Goal: Find specific page/section: Find specific page/section

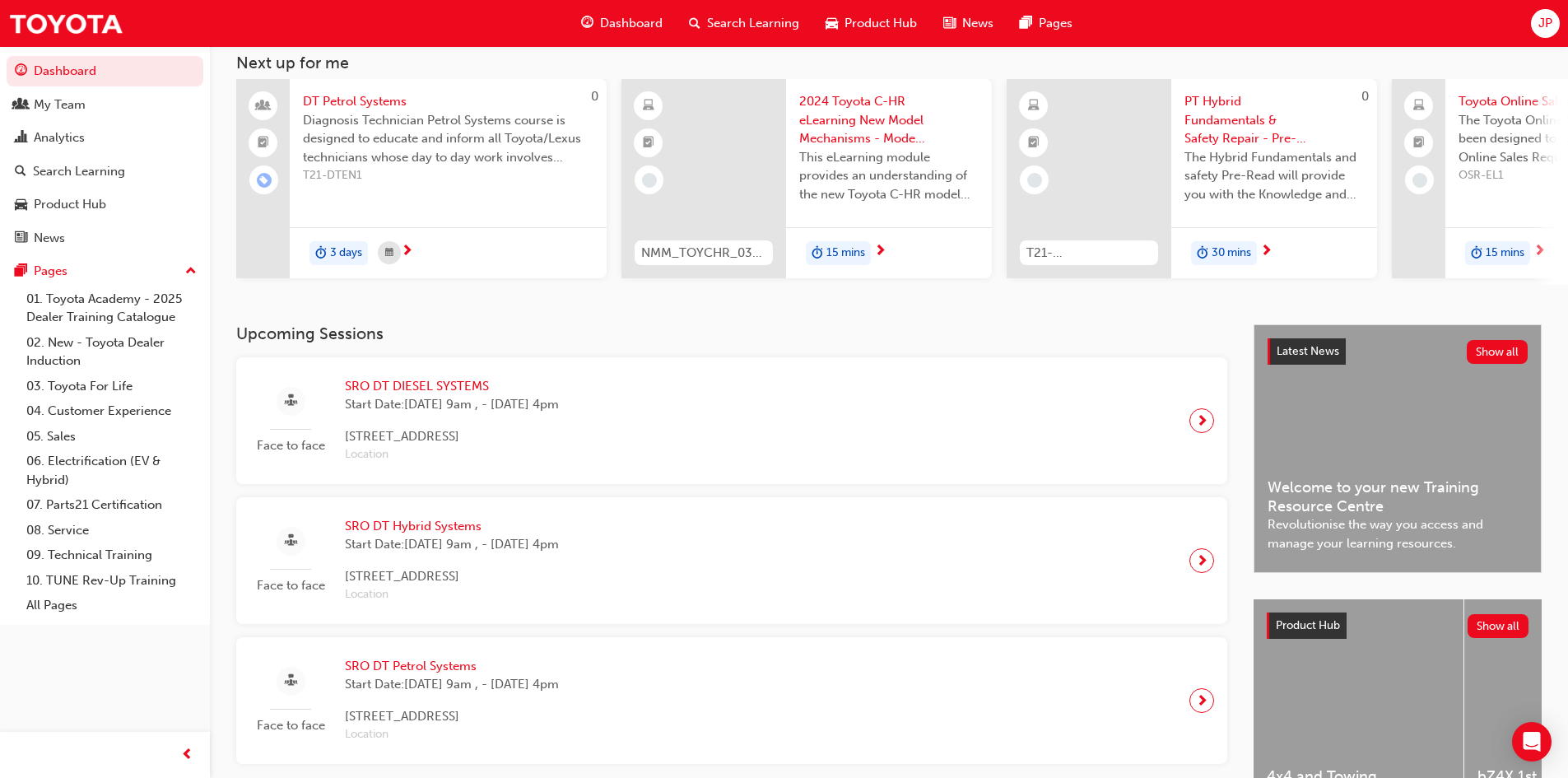
scroll to position [165, 0]
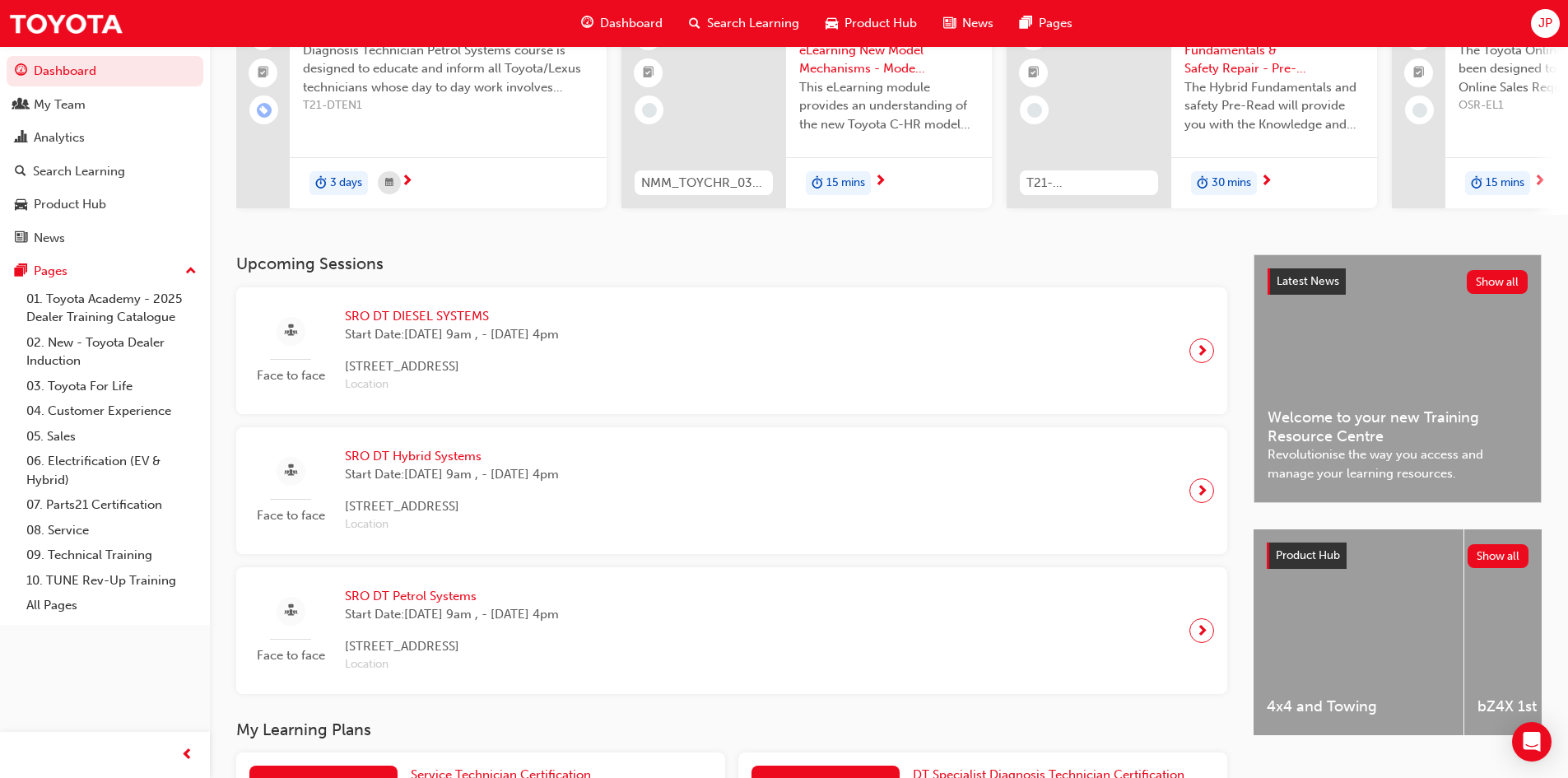
click at [1198, 493] on span "next-icon" at bounding box center [1202, 491] width 12 height 23
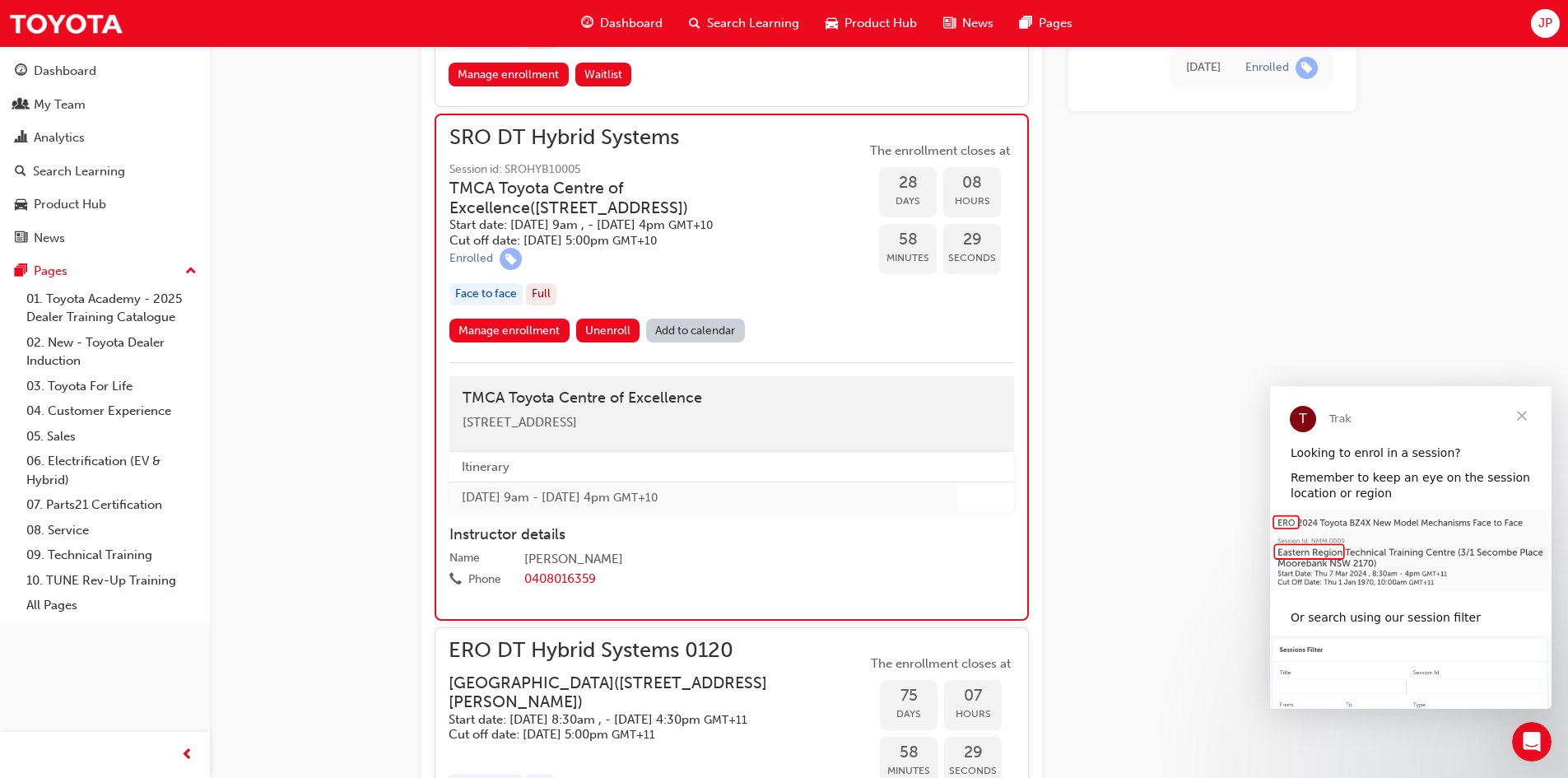
scroll to position [1253, 0]
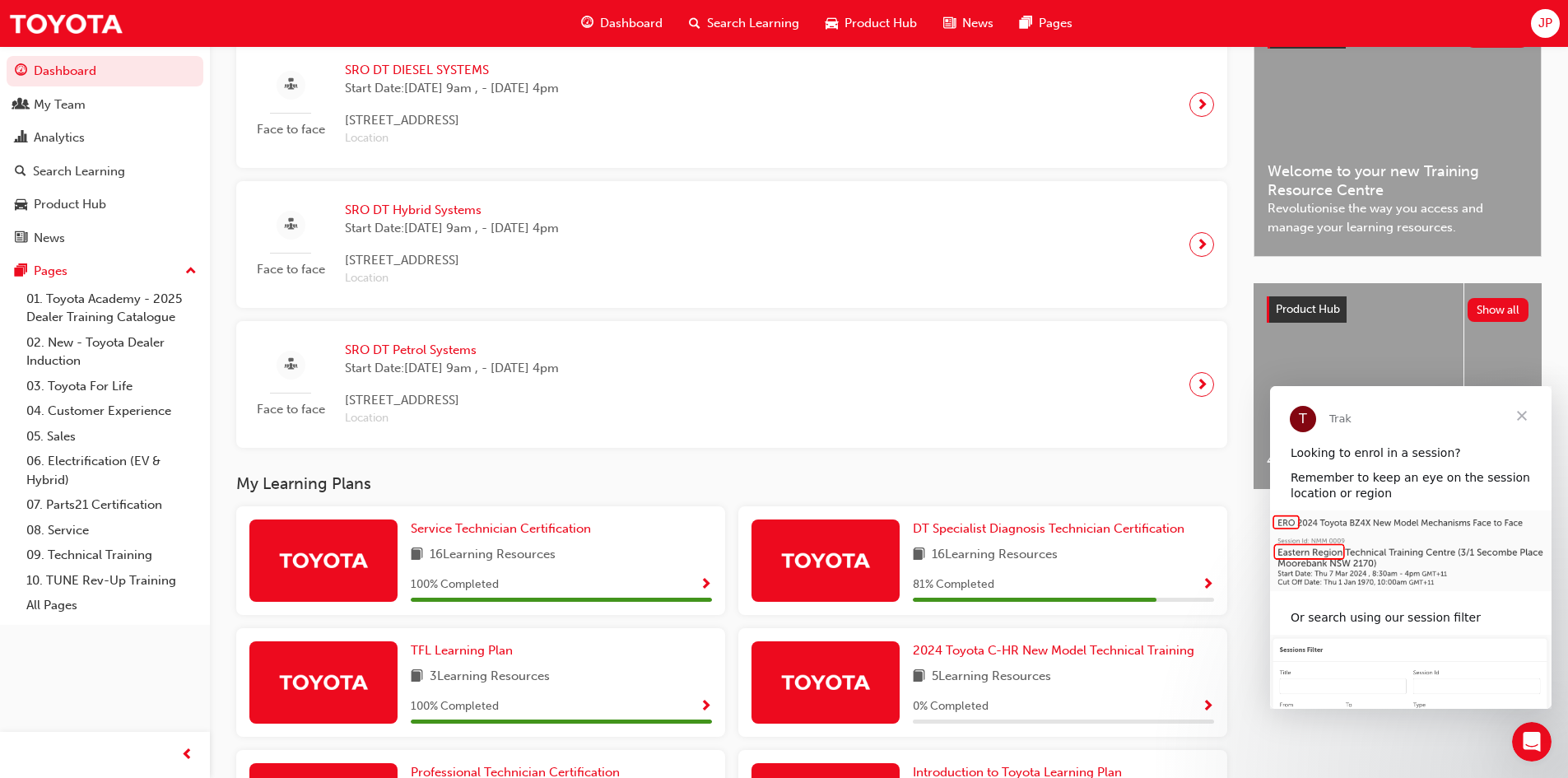
scroll to position [412, 0]
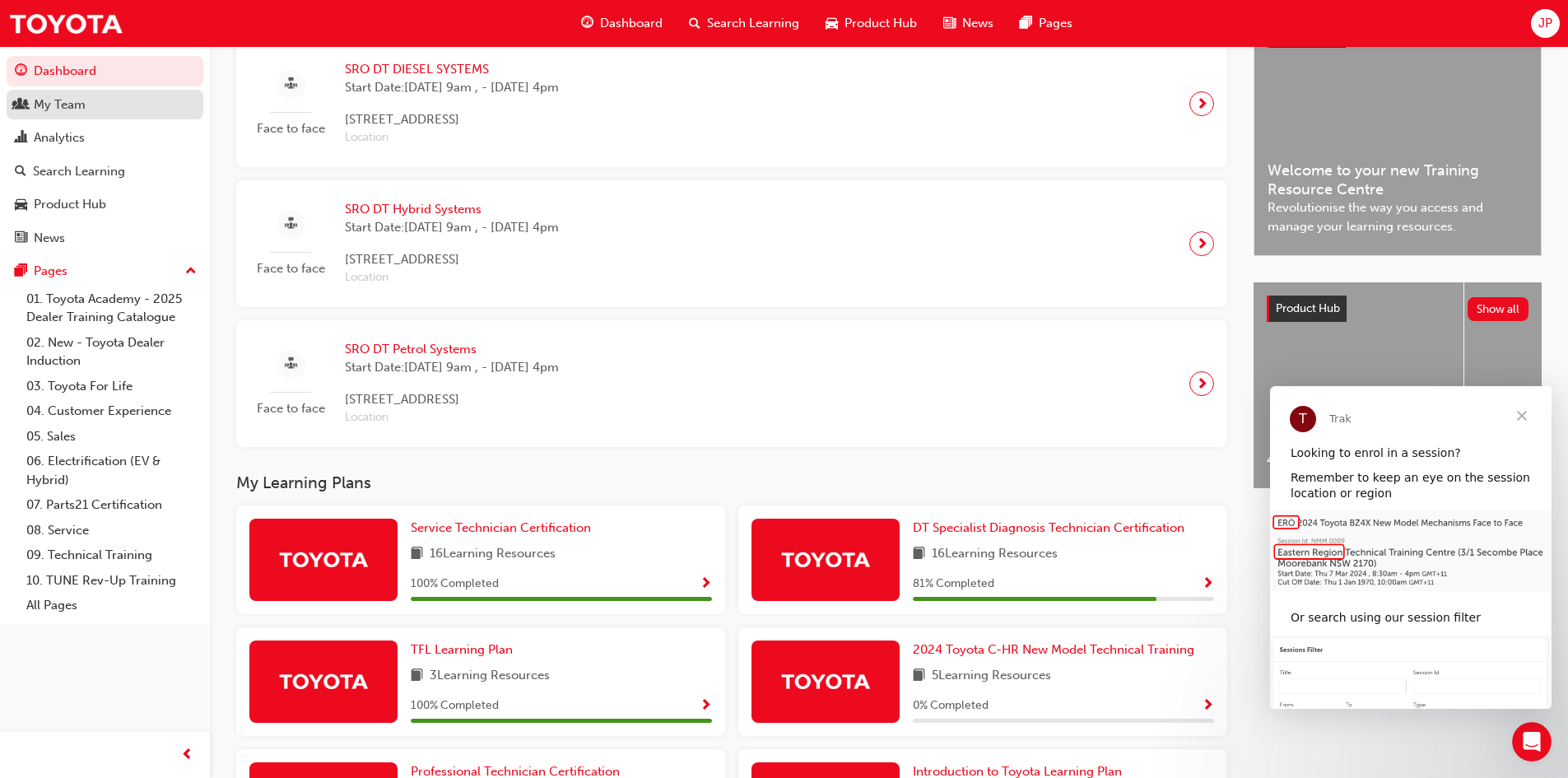
click at [60, 99] on div "My Team" at bounding box center [59, 105] width 52 height 19
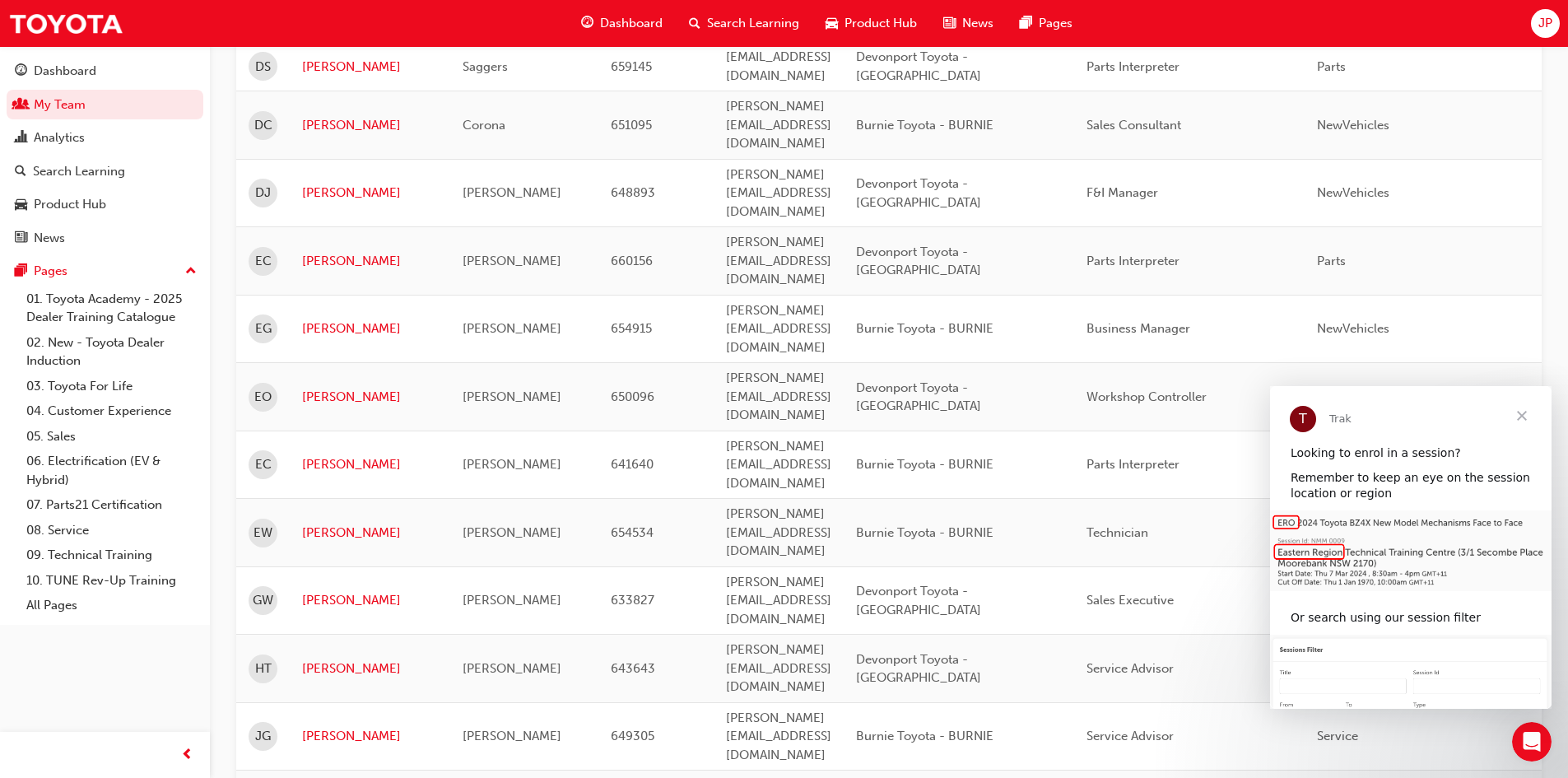
scroll to position [1153, 0]
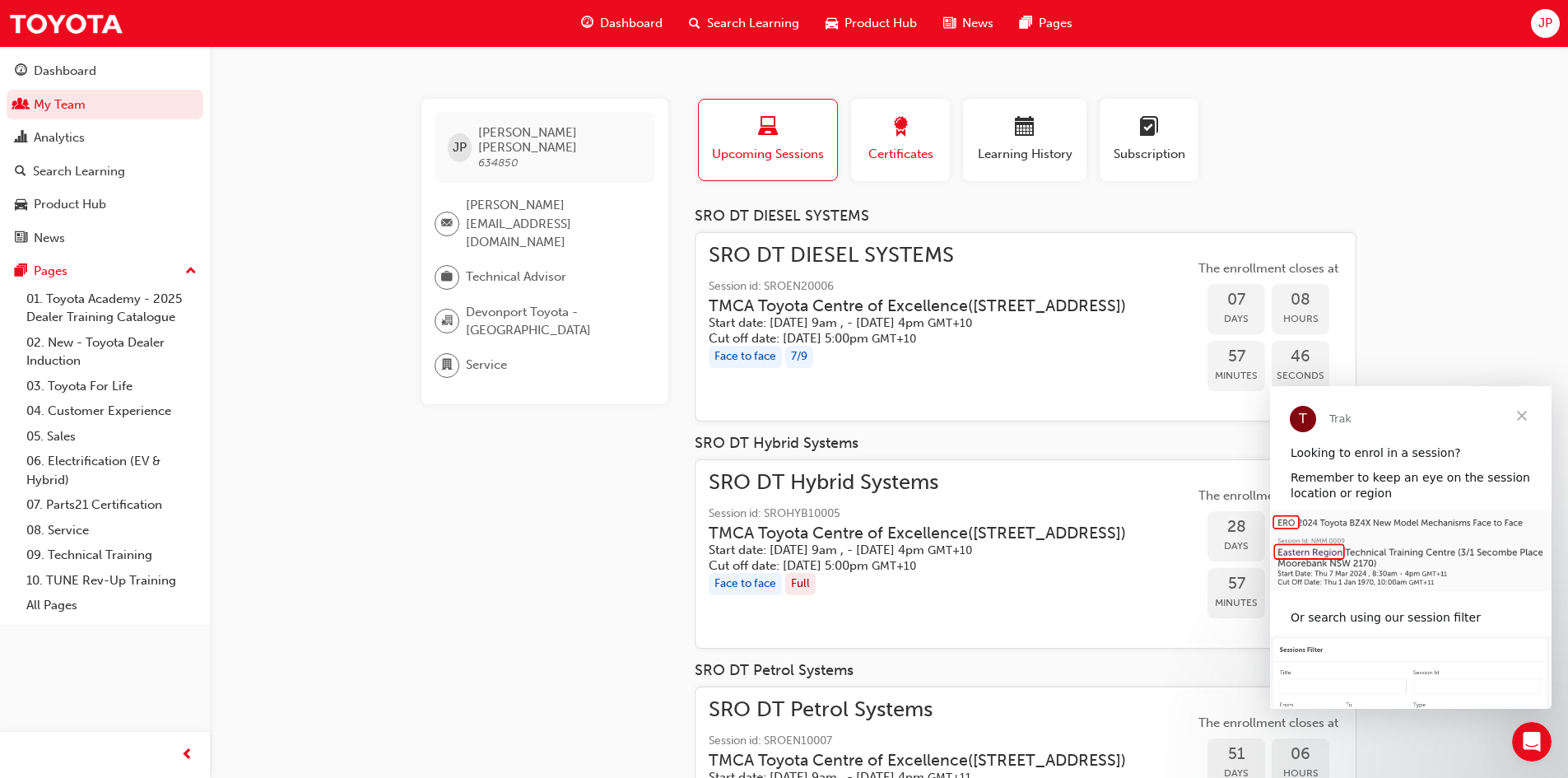
click at [898, 153] on span "Certificates" at bounding box center [900, 154] width 74 height 19
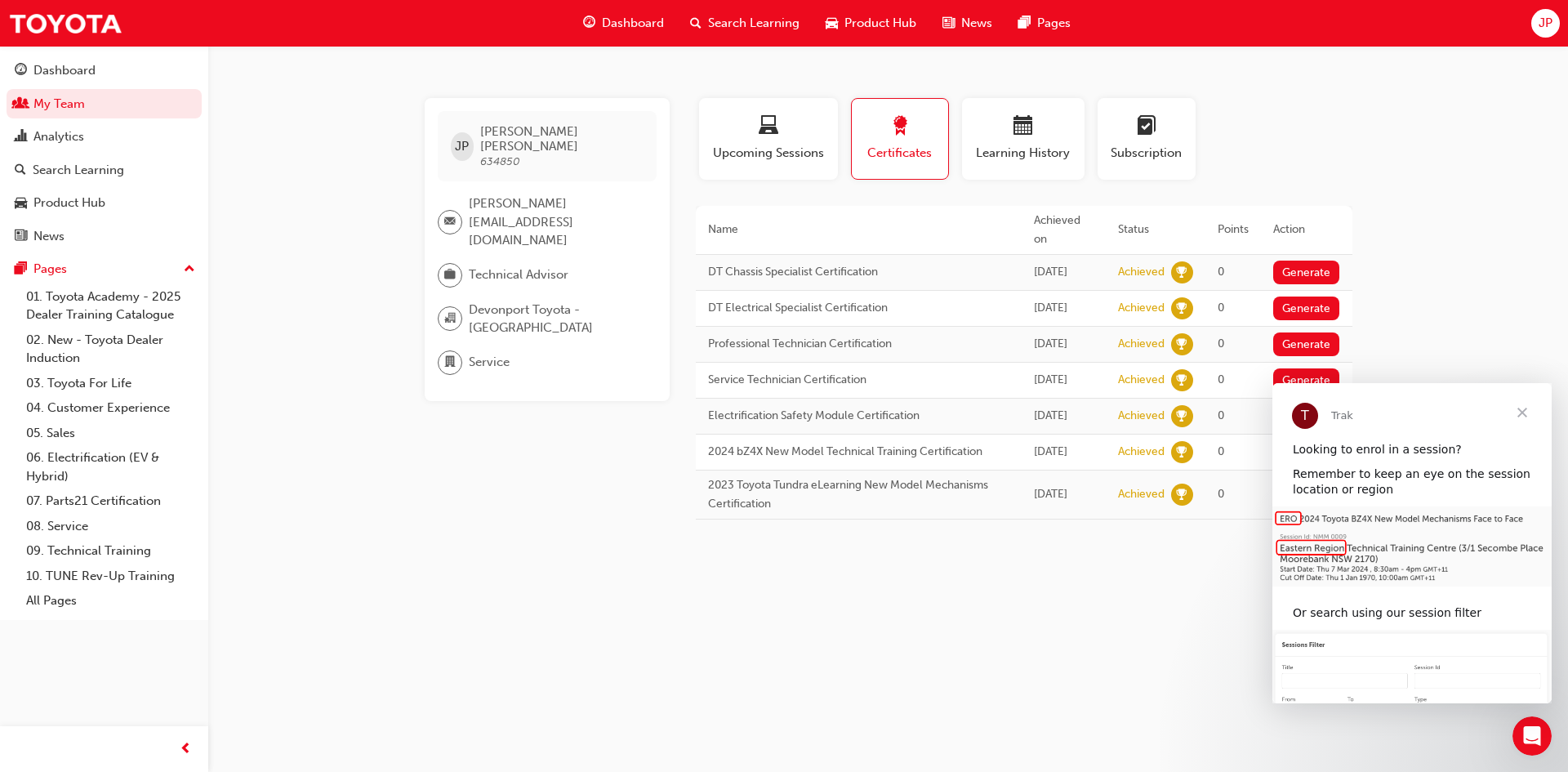
click at [1486, 346] on div "JP [PERSON_NAME] 634850 [PERSON_NAME][EMAIL_ADDRESS][DOMAIN_NAME] Technical Adv…" at bounding box center [784, 386] width 1568 height 772
click at [1523, 414] on span "Close" at bounding box center [1522, 412] width 59 height 59
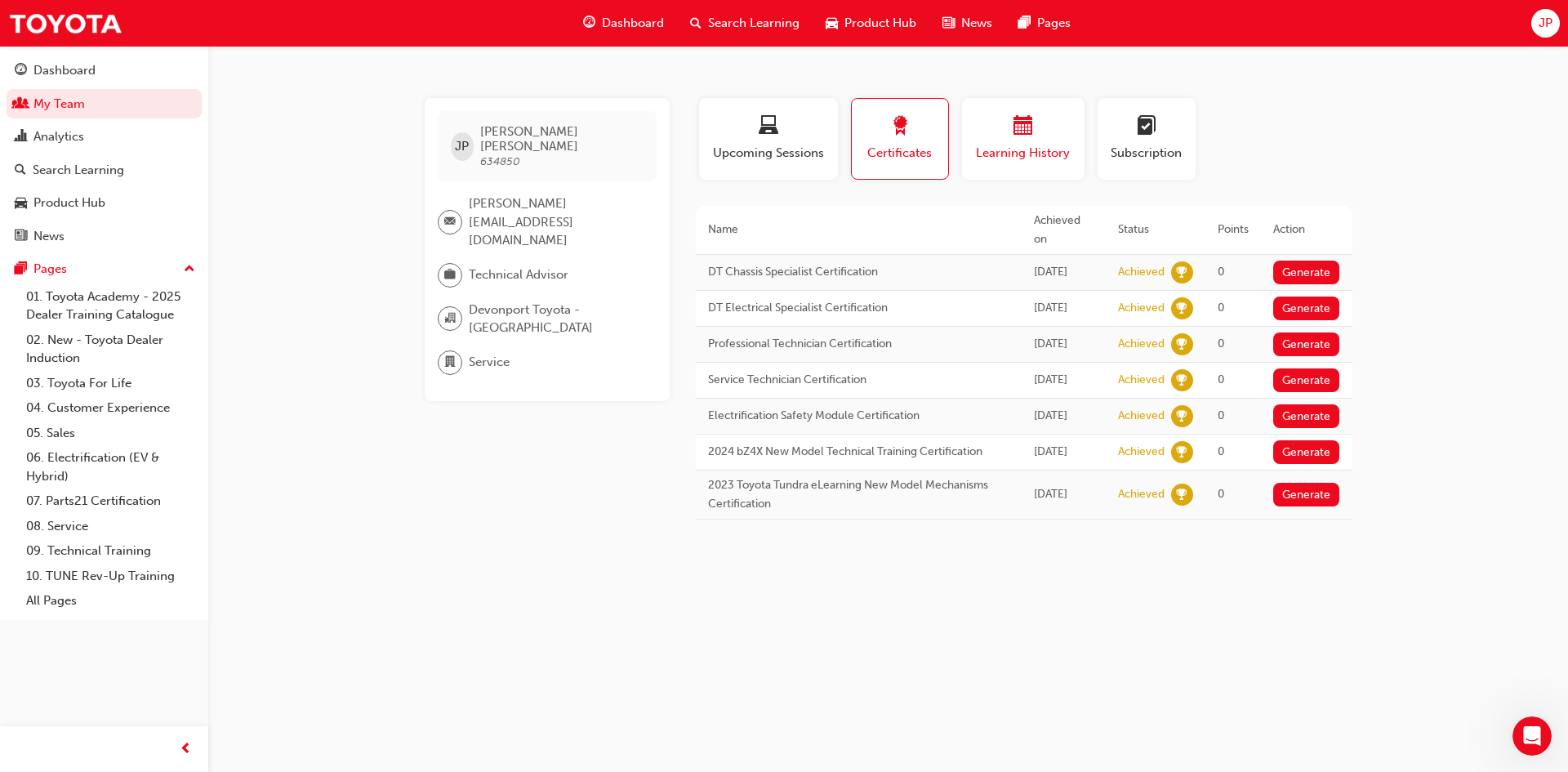
click at [1021, 150] on span "Learning History" at bounding box center [1023, 153] width 98 height 18
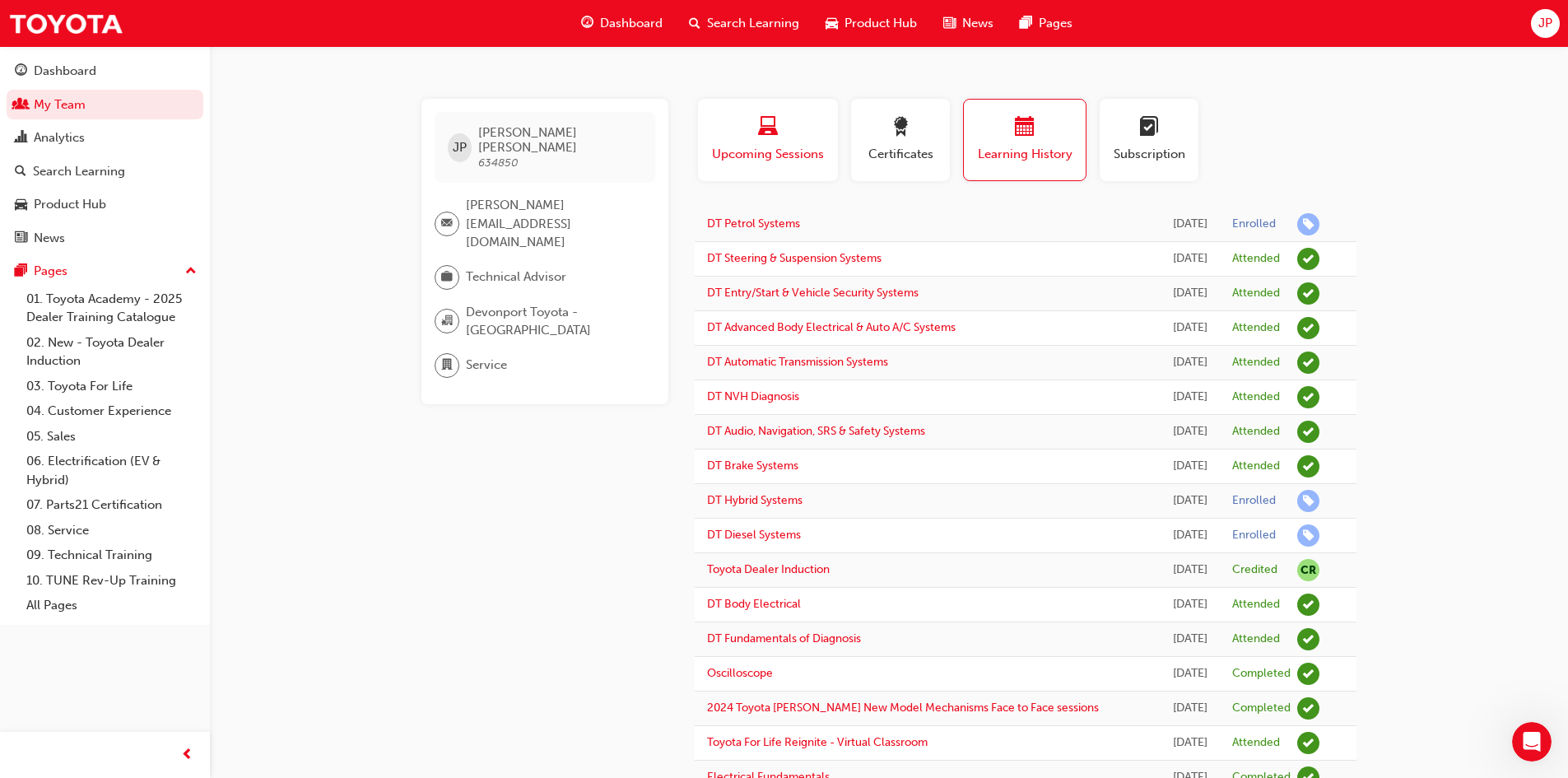
click at [761, 144] on div "Upcoming Sessions" at bounding box center [768, 140] width 115 height 47
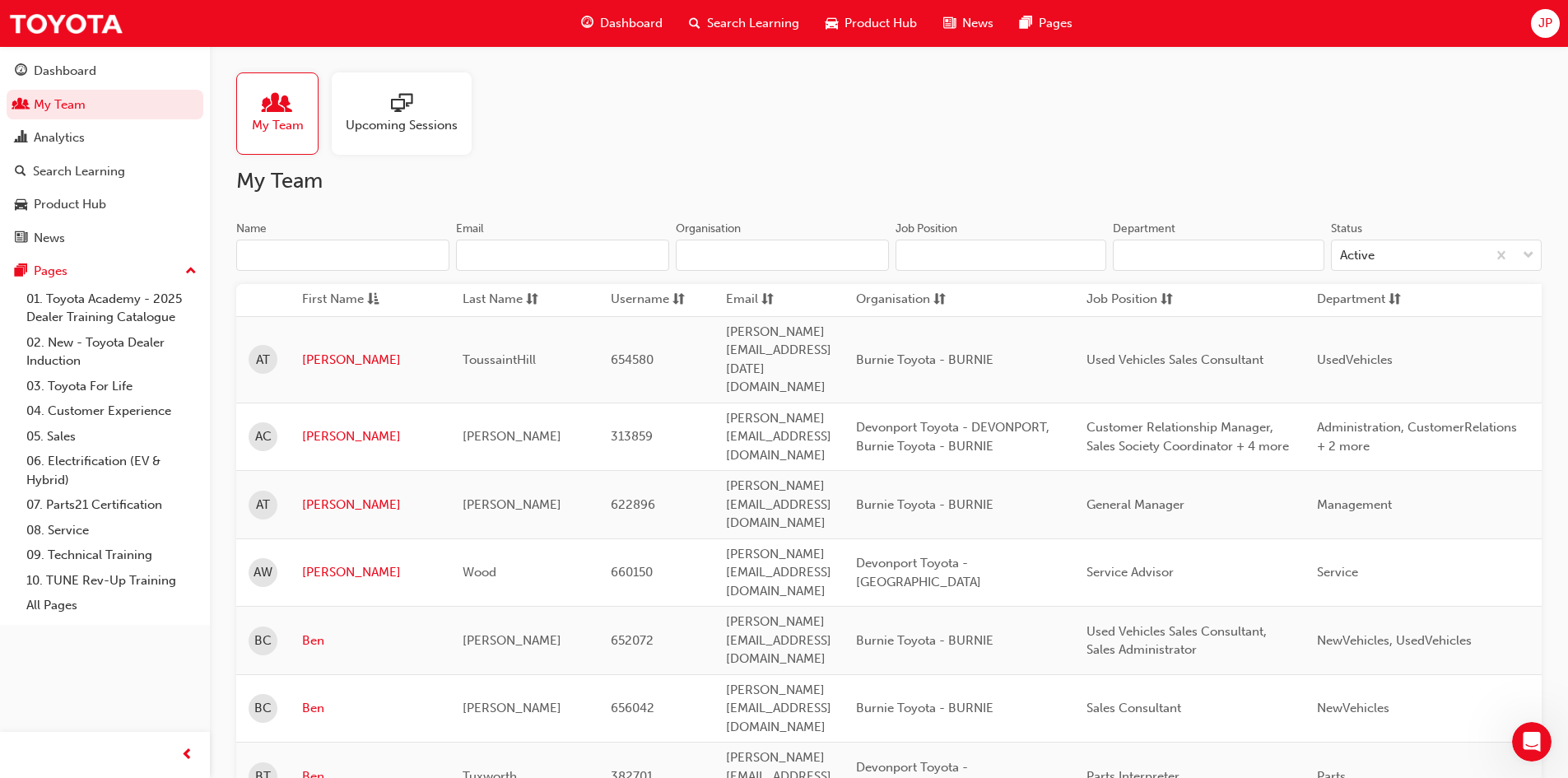
scroll to position [1153, 0]
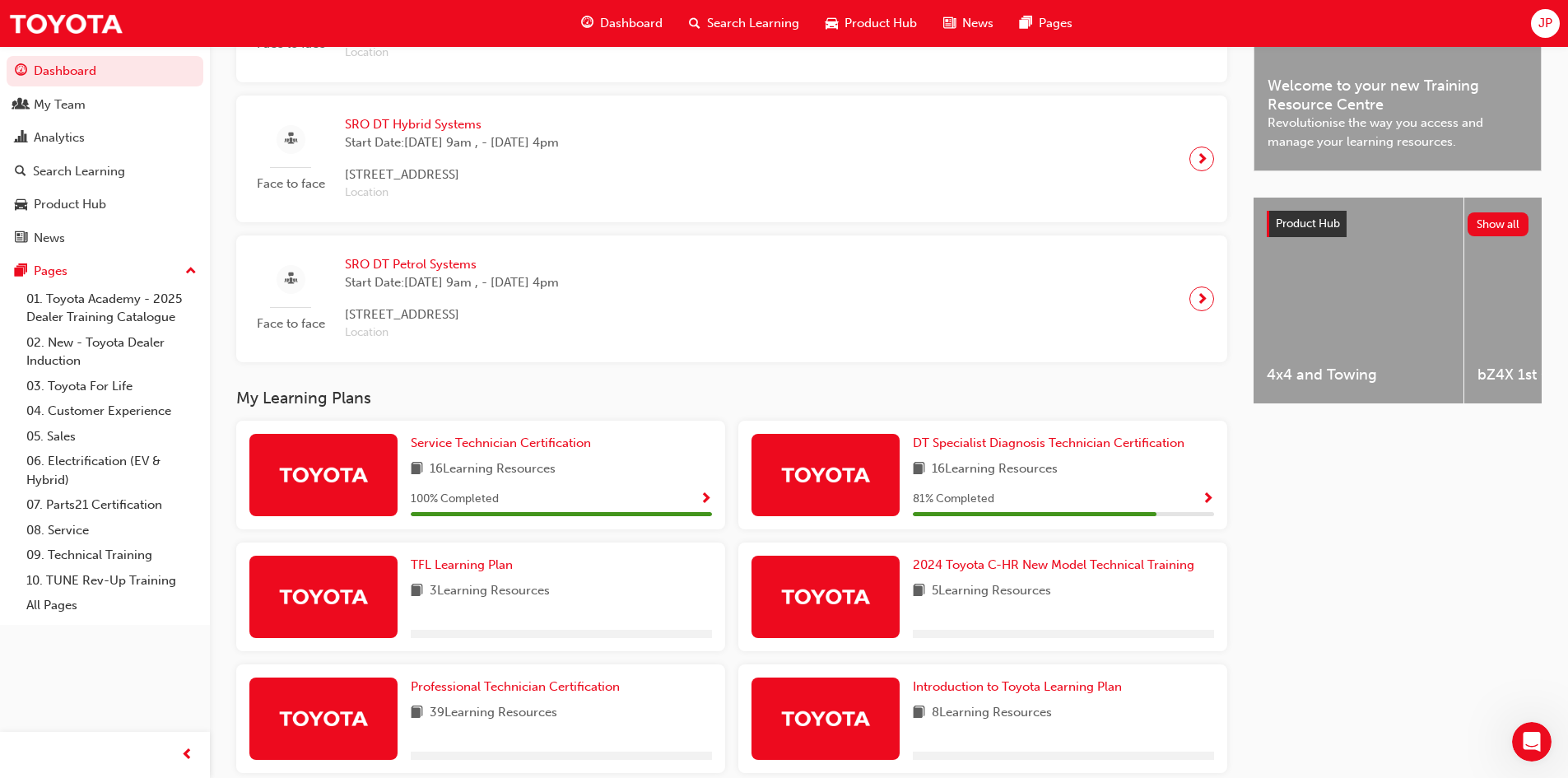
scroll to position [579, 0]
